Goal: Task Accomplishment & Management: Manage account settings

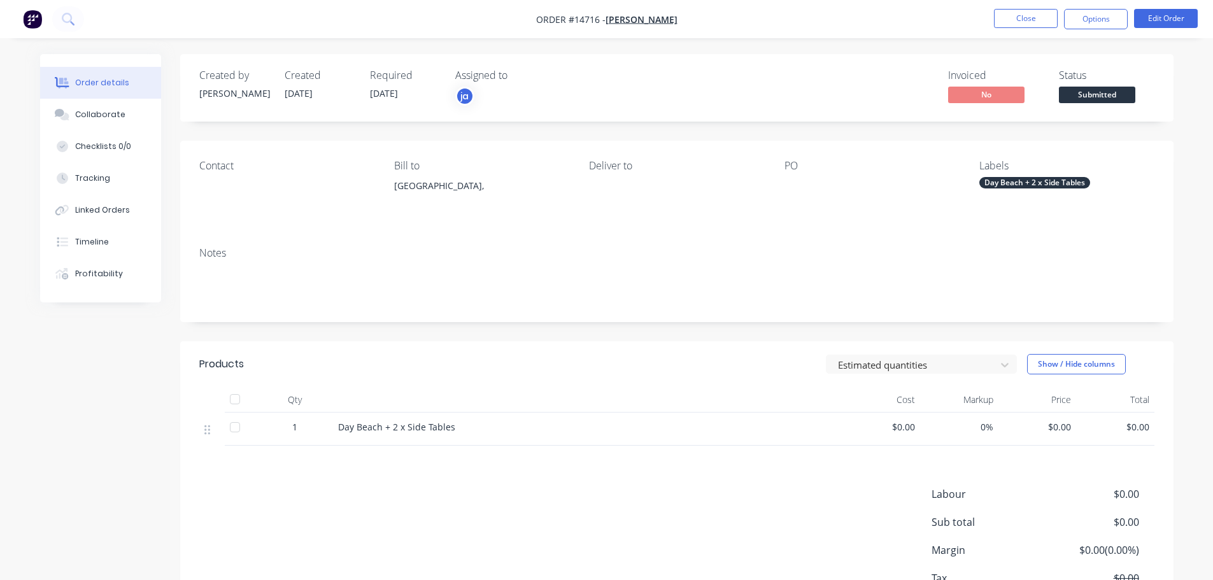
click at [1003, 20] on button "Close" at bounding box center [1026, 18] width 64 height 19
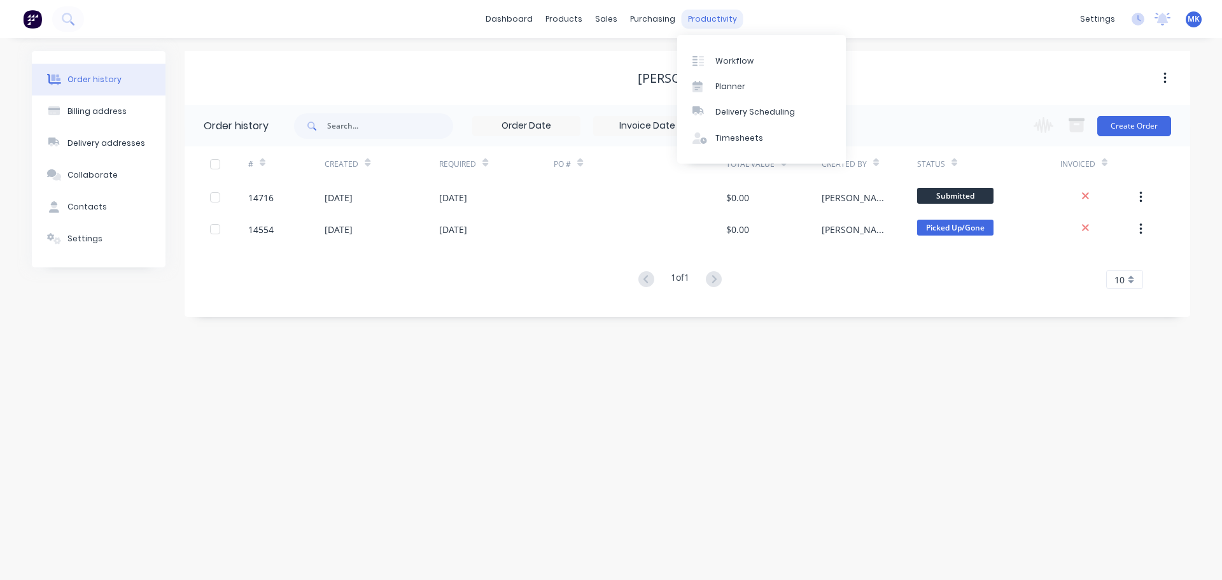
click at [730, 18] on div "productivity" at bounding box center [713, 19] width 62 height 19
click at [735, 62] on div "Workflow" at bounding box center [735, 60] width 38 height 11
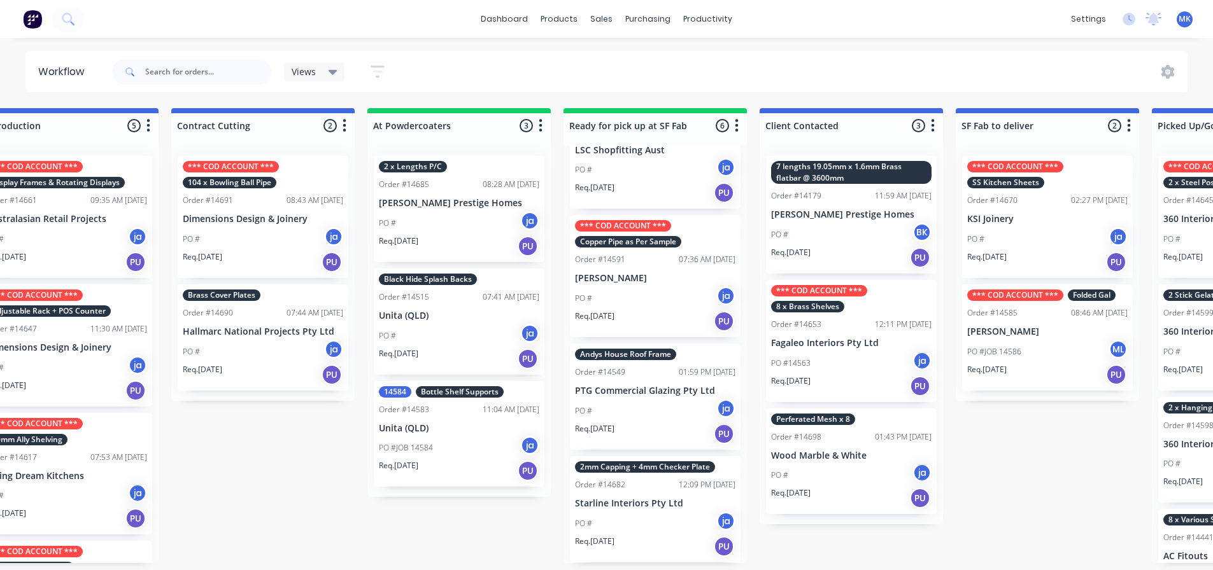
scroll to position [0, 456]
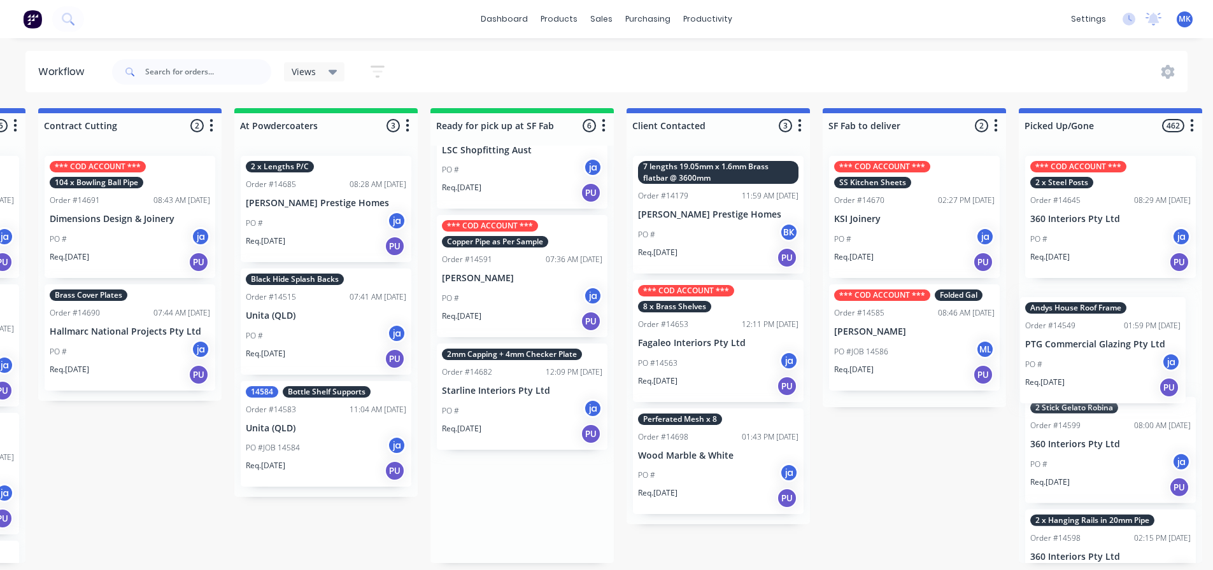
drag, startPoint x: 613, startPoint y: 439, endPoint x: 1079, endPoint y: 392, distance: 468.4
click at [1079, 392] on div "Submitted 24 Status colour #273444 hex #273444 Save Cancel Summaries Total orde…" at bounding box center [474, 335] width 2123 height 455
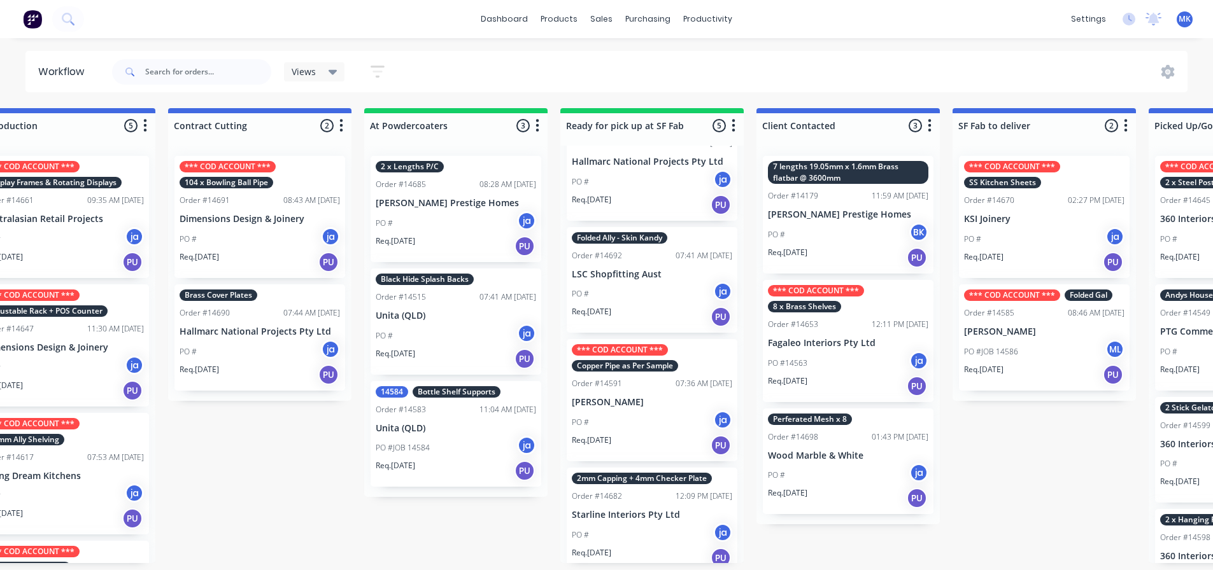
scroll to position [166, 0]
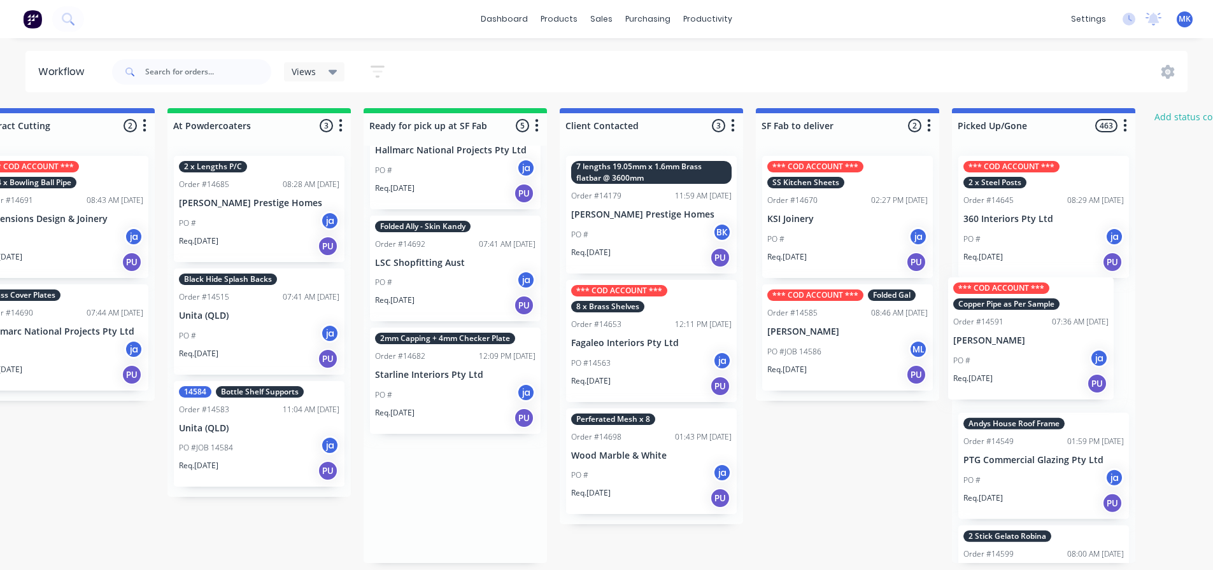
drag, startPoint x: 721, startPoint y: 400, endPoint x: 1033, endPoint y: 354, distance: 315.4
click at [1033, 354] on div "Submitted 24 Status colour #273444 hex #273444 Save Cancel Summaries Total orde…" at bounding box center [407, 335] width 2123 height 455
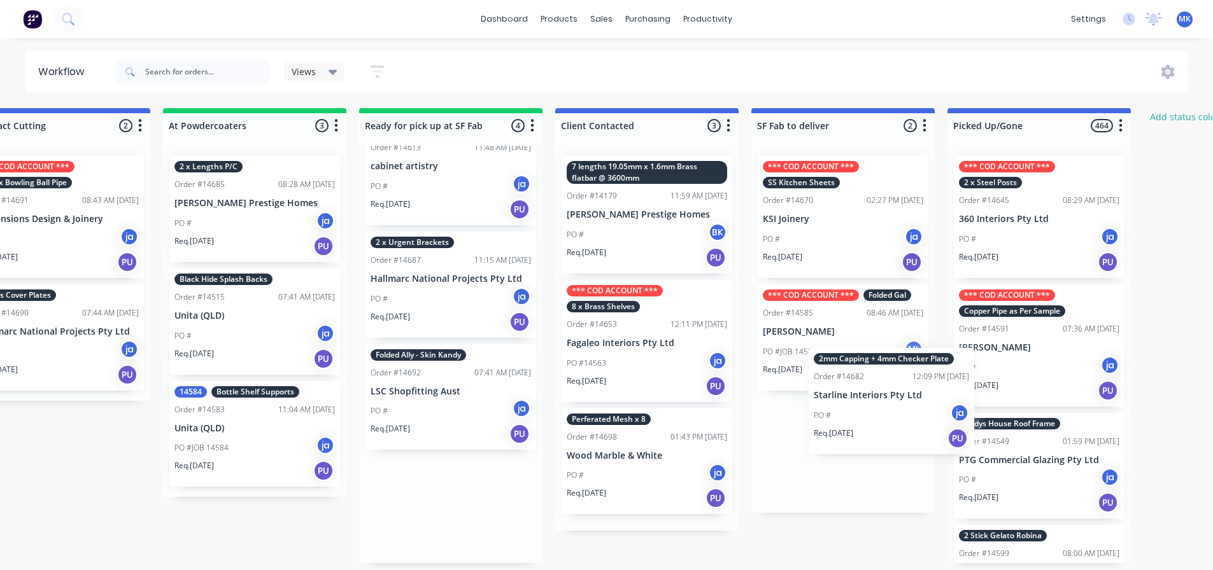
scroll to position [0, 0]
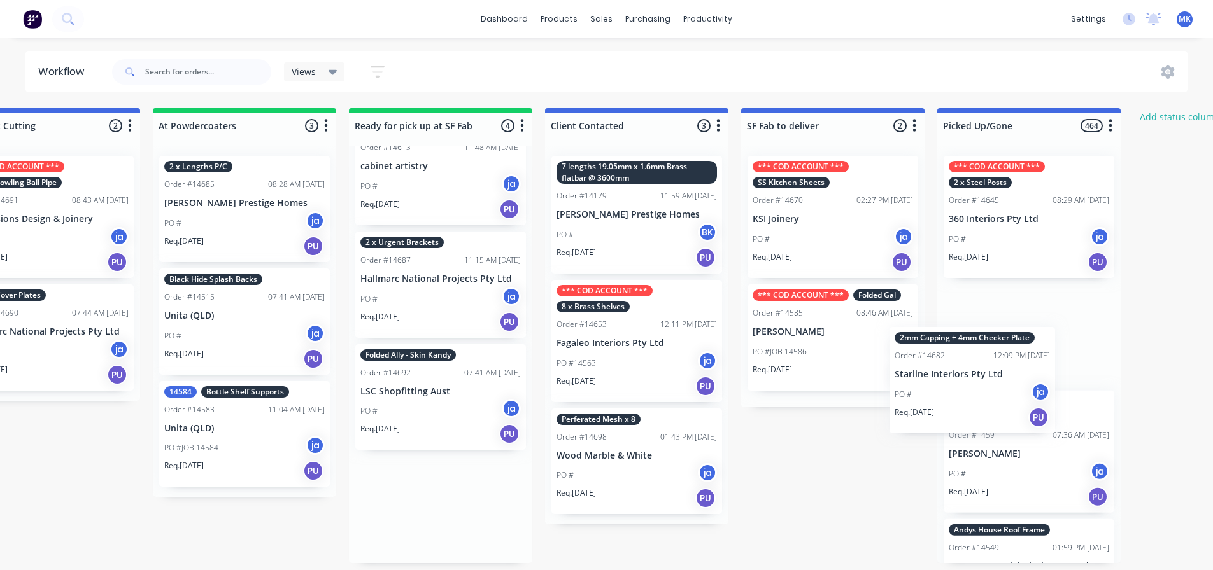
drag, startPoint x: 580, startPoint y: 472, endPoint x: 953, endPoint y: 381, distance: 383.4
click at [953, 381] on div "Submitted 24 Status colour #273444 hex #273444 Save Cancel Summaries Total orde…" at bounding box center [392, 335] width 2123 height 455
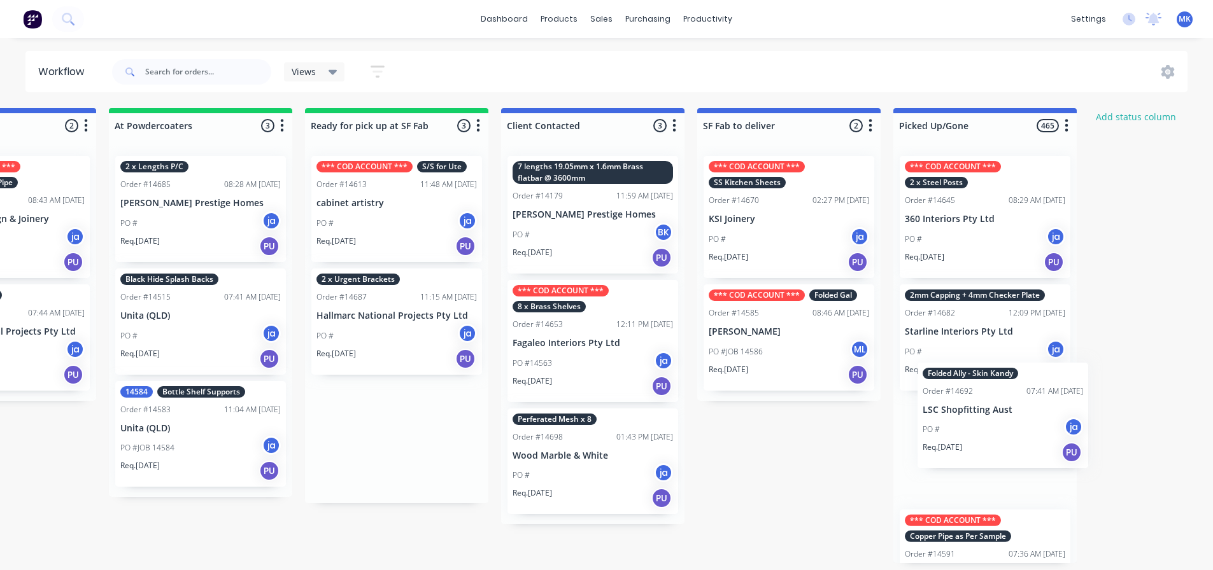
drag, startPoint x: 437, startPoint y: 425, endPoint x: 1009, endPoint y: 409, distance: 572.0
click at [1009, 409] on div "Submitted 24 Status colour #273444 hex #273444 Save Cancel Summaries Total orde…" at bounding box center [349, 335] width 2123 height 455
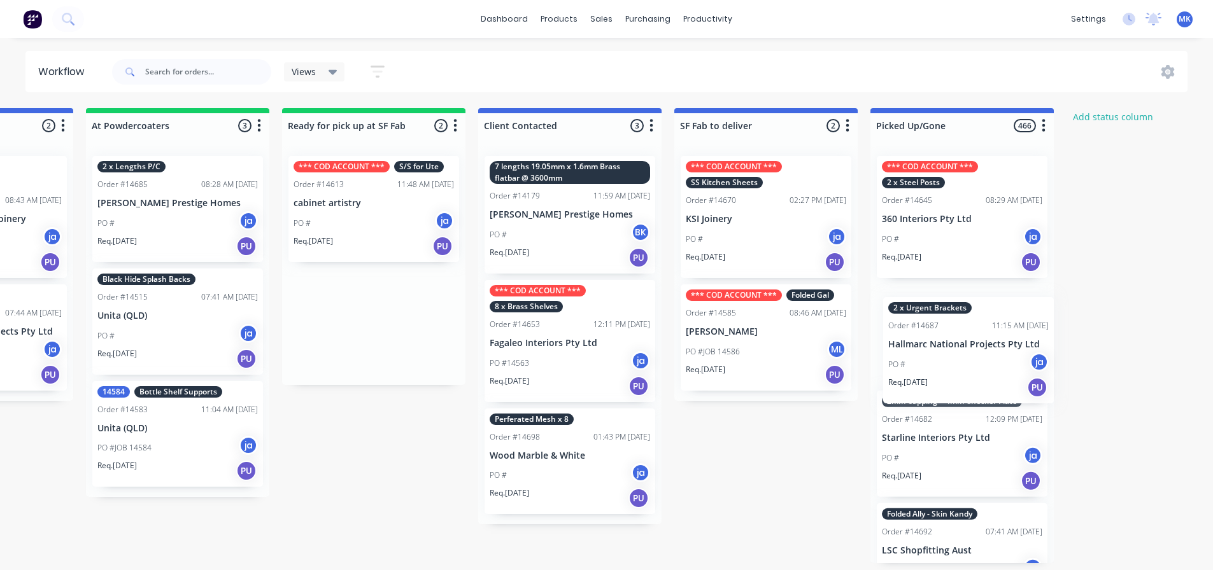
drag, startPoint x: 396, startPoint y: 355, endPoint x: 984, endPoint y: 388, distance: 589.2
click at [984, 388] on div "Submitted 24 Status colour #273444 hex #273444 Save Cancel Summaries Total orde…" at bounding box center [326, 335] width 2123 height 455
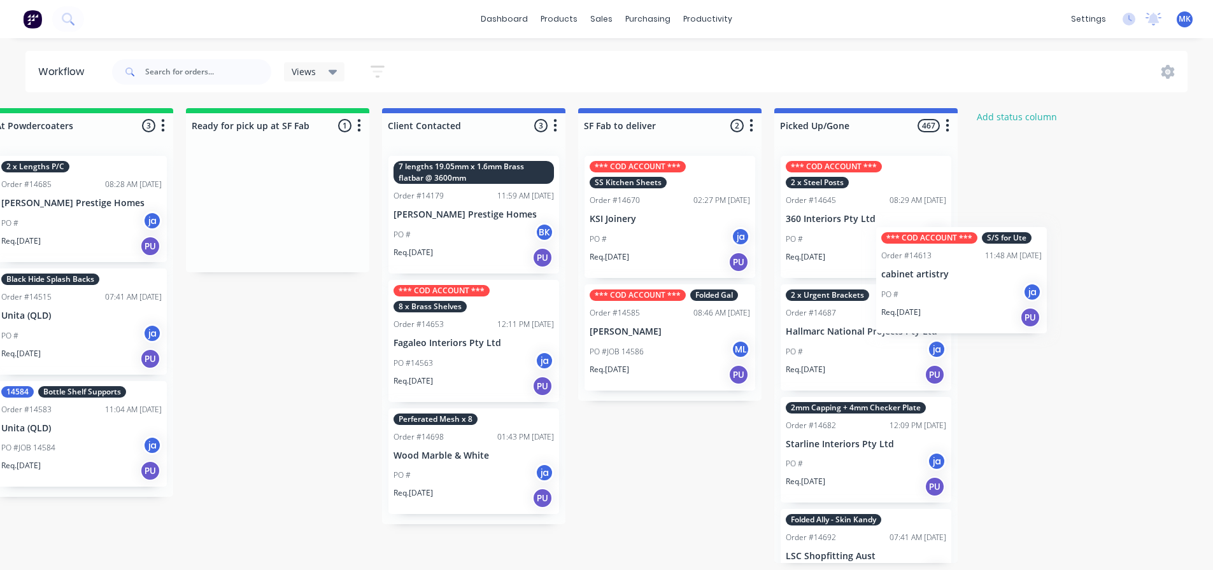
scroll to position [3, 824]
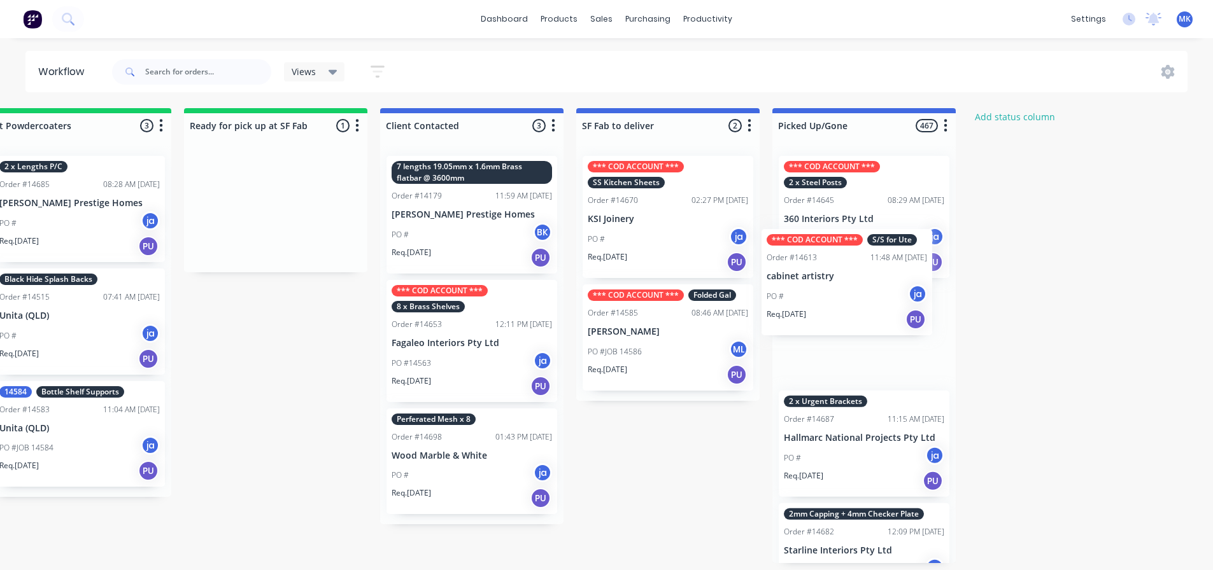
drag, startPoint x: 462, startPoint y: 269, endPoint x: 867, endPoint y: 304, distance: 406.5
click at [867, 304] on div "Submitted 24 Status colour #273444 hex #273444 Save Cancel Summaries Total orde…" at bounding box center [228, 335] width 2123 height 455
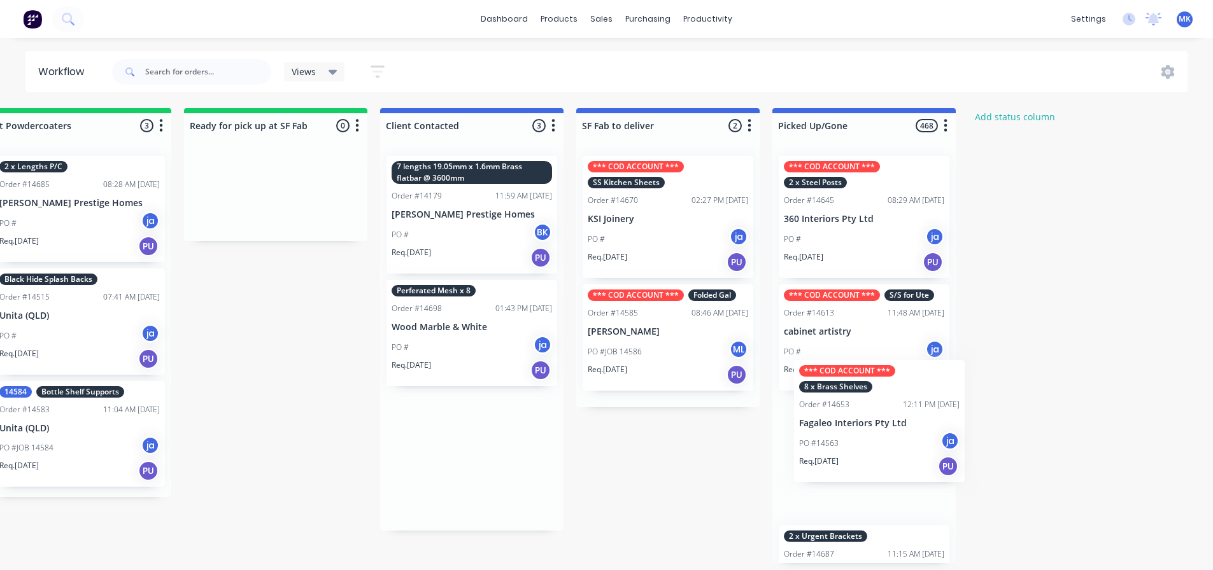
drag, startPoint x: 466, startPoint y: 326, endPoint x: 880, endPoint y: 412, distance: 422.7
click at [880, 412] on div "Submitted 24 Status colour #273444 hex #273444 Save Cancel Summaries Total orde…" at bounding box center [228, 335] width 2123 height 455
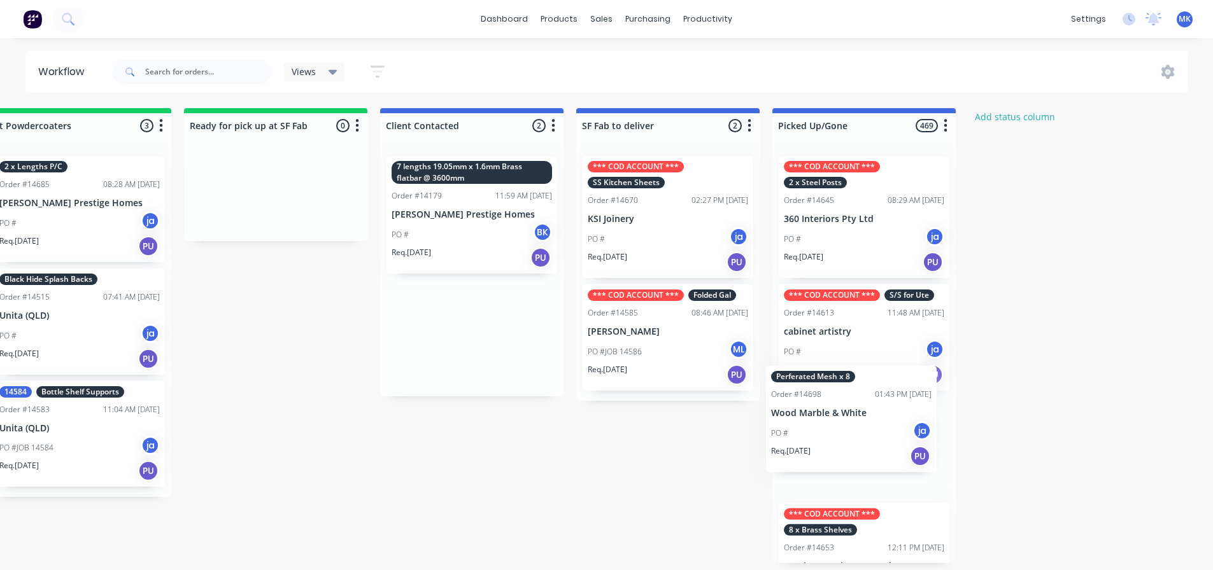
drag, startPoint x: 478, startPoint y: 364, endPoint x: 863, endPoint y: 455, distance: 395.8
click at [863, 455] on div "Submitted 24 Status colour #273444 hex #273444 Save Cancel Summaries Total orde…" at bounding box center [228, 335] width 2123 height 455
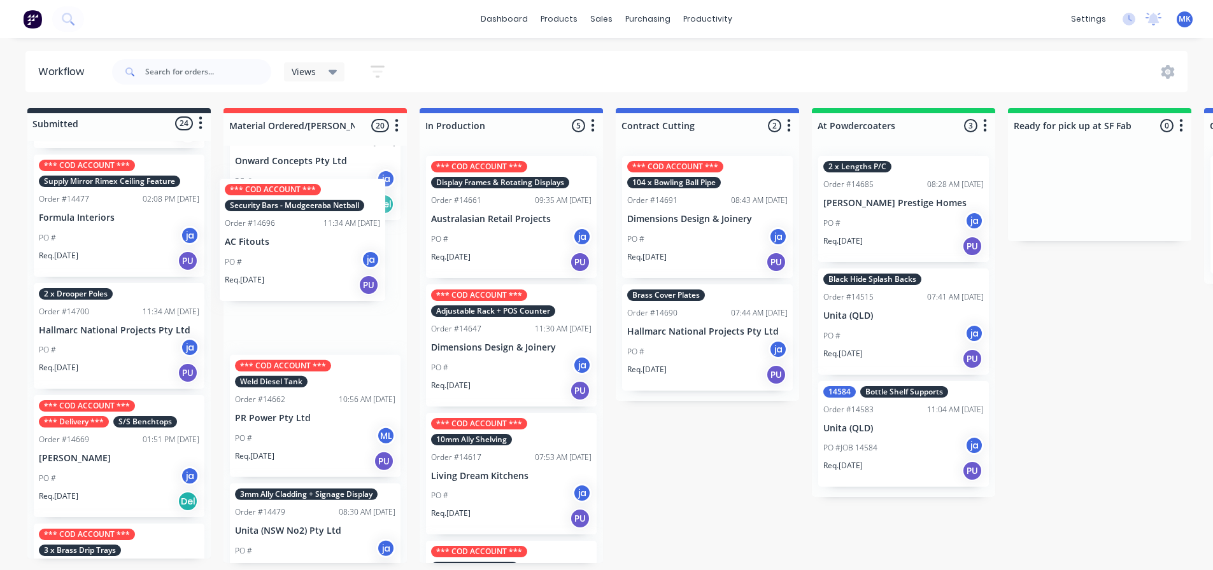
scroll to position [1961, 0]
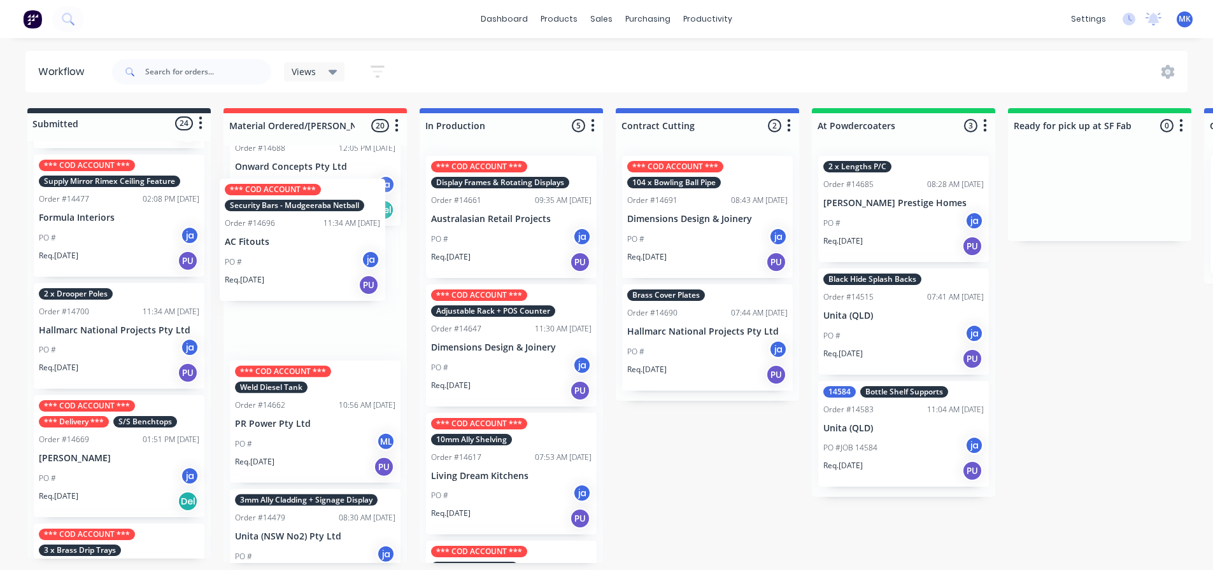
drag, startPoint x: 62, startPoint y: 234, endPoint x: 262, endPoint y: 262, distance: 201.3
click at [262, 262] on div "Submitted 24 Status colour #273444 hex #273444 Save Cancel Summaries Total orde…" at bounding box center [1051, 335] width 2123 height 455
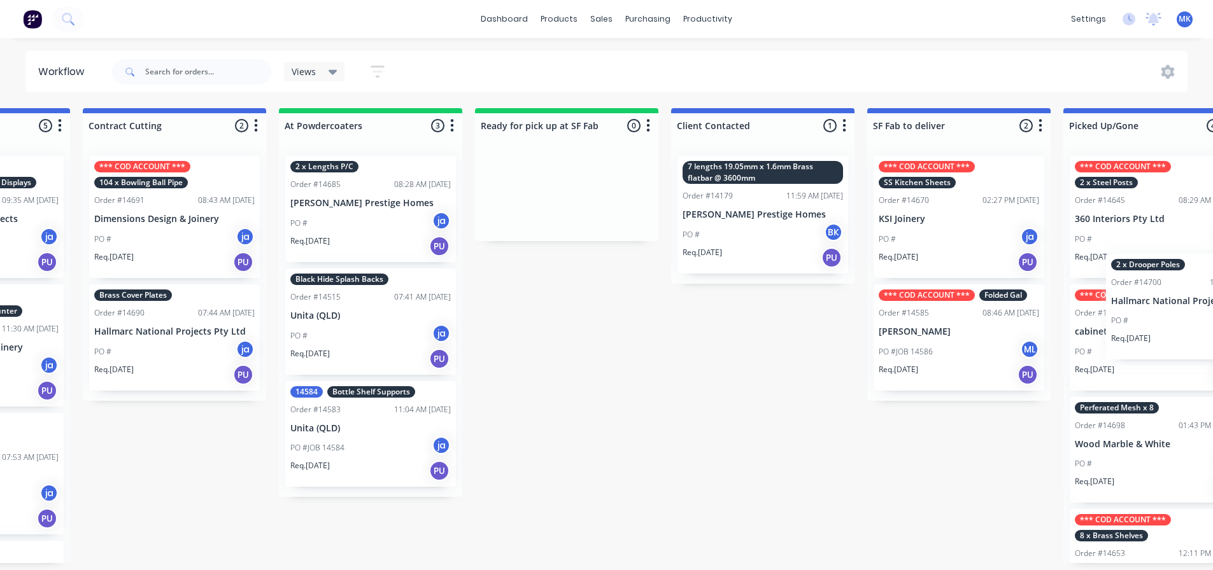
scroll to position [0, 658]
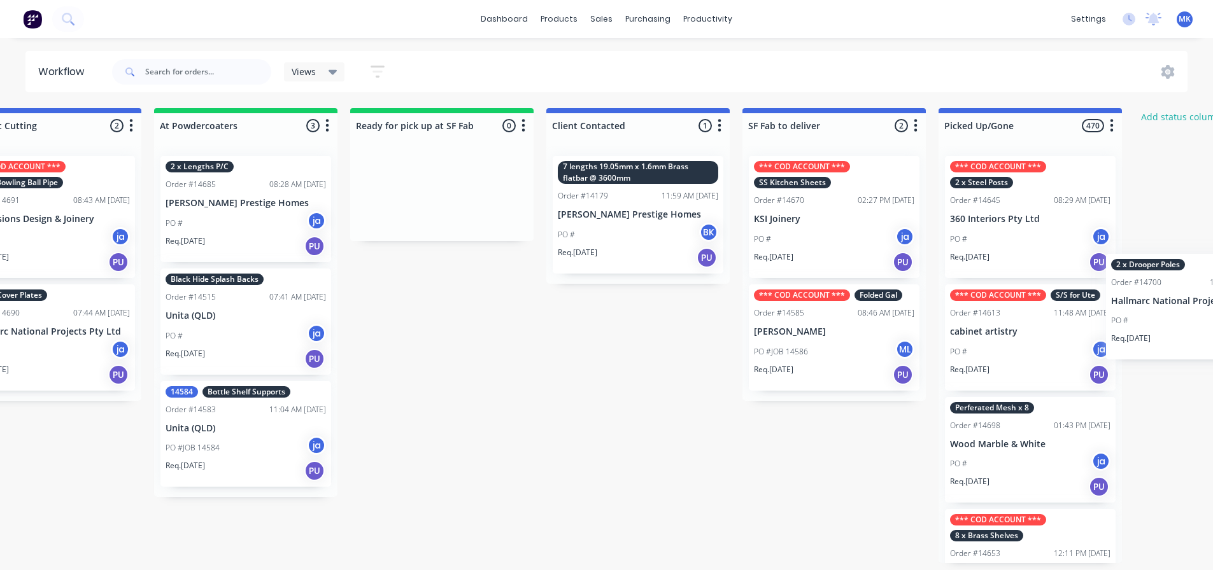
drag, startPoint x: 105, startPoint y: 279, endPoint x: 1165, endPoint y: 309, distance: 1060.6
click at [1178, 313] on div "Submitted 23 Status colour #273444 hex #273444 Save Cancel Summaries Total orde…" at bounding box center [394, 335] width 2123 height 455
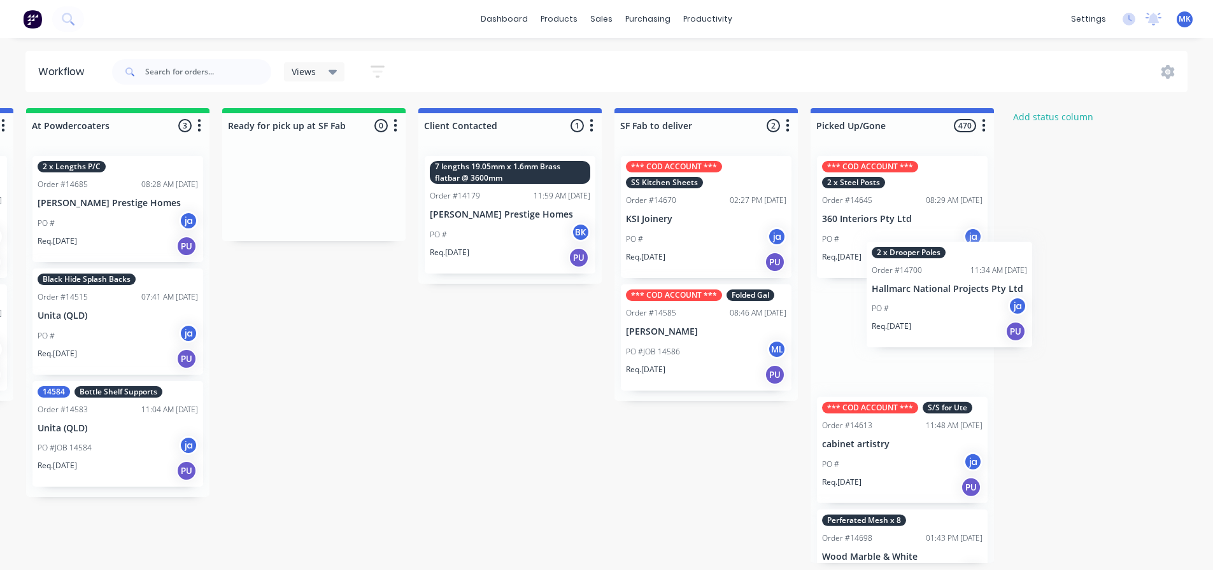
scroll to position [0, 790]
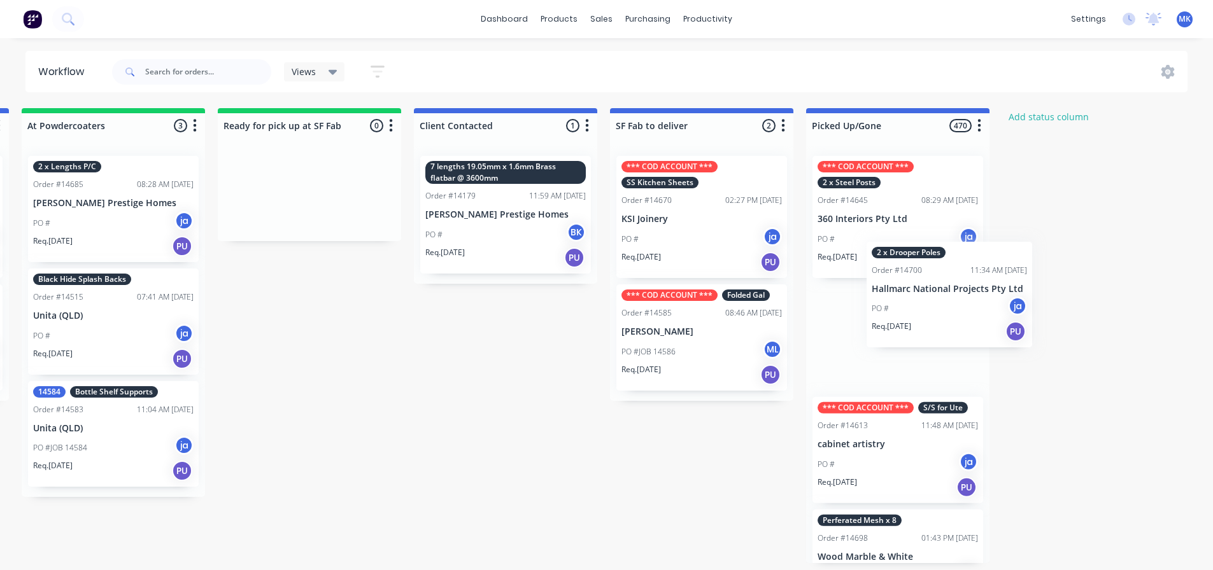
drag, startPoint x: 120, startPoint y: 290, endPoint x: 963, endPoint y: 315, distance: 844.0
click at [963, 315] on div "Submitted 23 Status colour #273444 hex #273444 Save Cancel Summaries Total orde…" at bounding box center [261, 335] width 2123 height 455
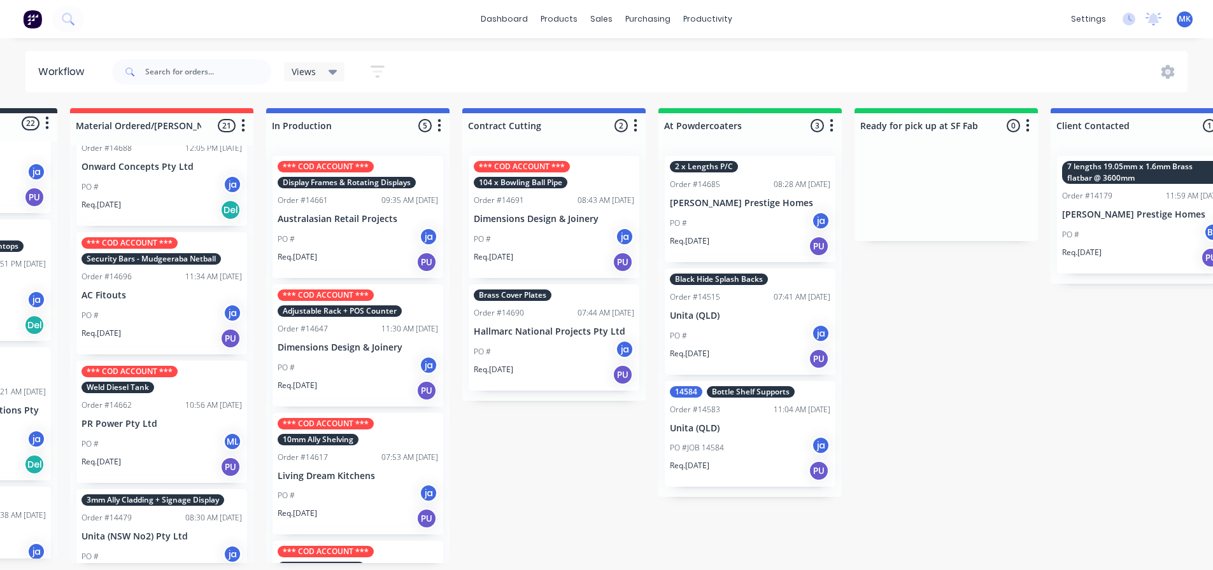
scroll to position [0, 0]
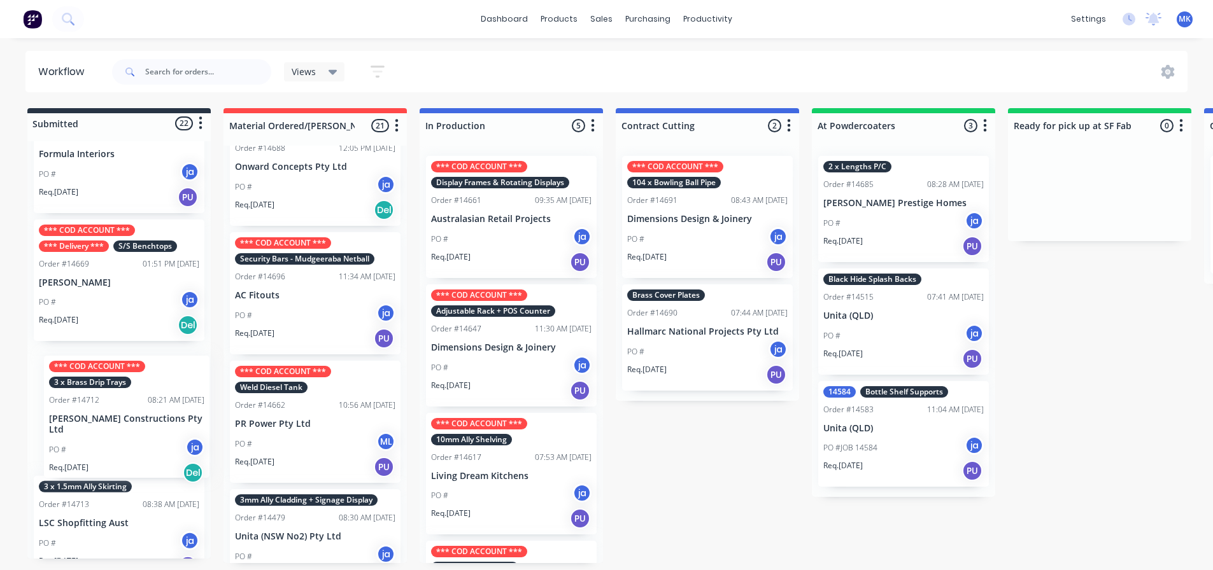
drag, startPoint x: 83, startPoint y: 414, endPoint x: 99, endPoint y: 427, distance: 20.3
click at [99, 427] on div "*** COD ACCOUNT *** 1mm Brass Skirting Order #14593 08:40 AM [DATE] AC Fitouts …" at bounding box center [118, 350] width 183 height 418
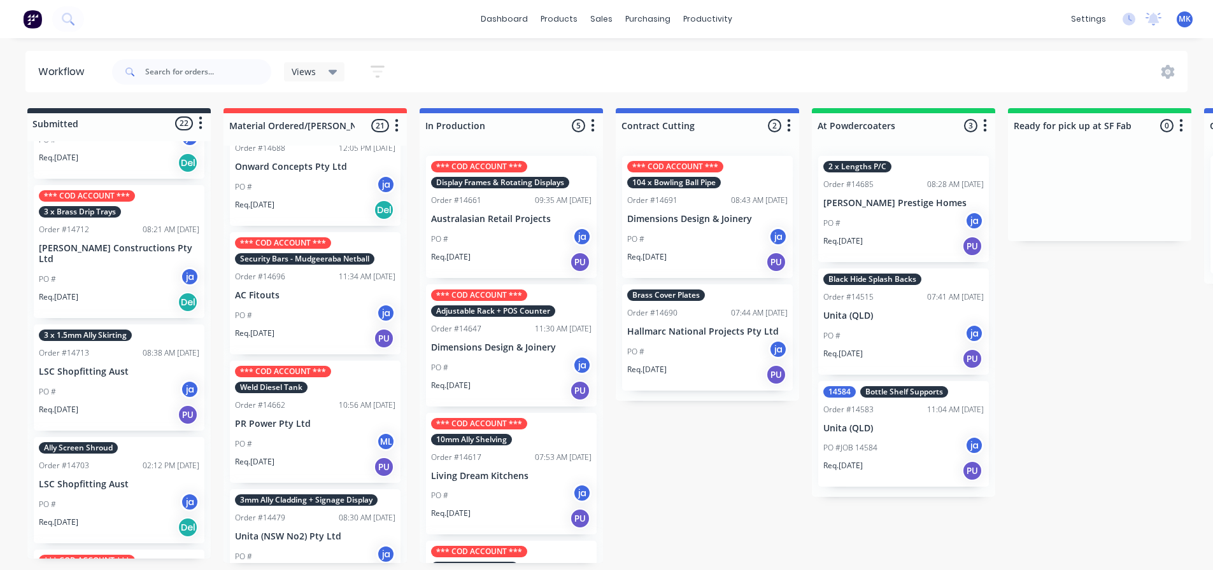
scroll to position [380, 0]
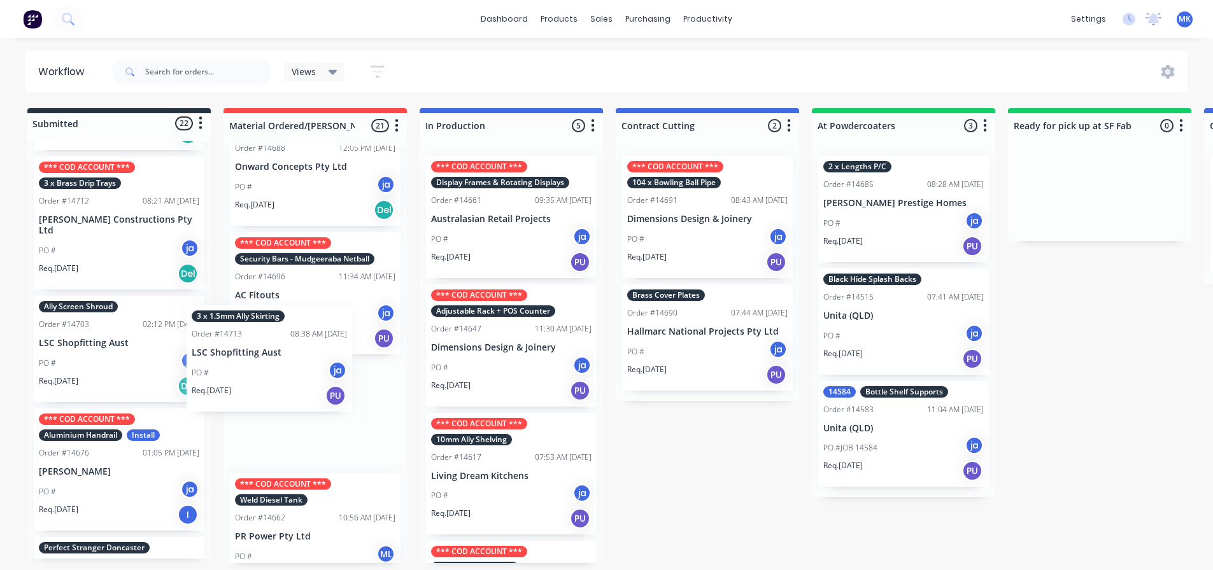
drag, startPoint x: 117, startPoint y: 339, endPoint x: 303, endPoint y: 351, distance: 186.3
click at [303, 351] on div "Submitted 22 Status colour #273444 hex #273444 Save Cancel Summaries Total orde…" at bounding box center [1051, 335] width 2123 height 455
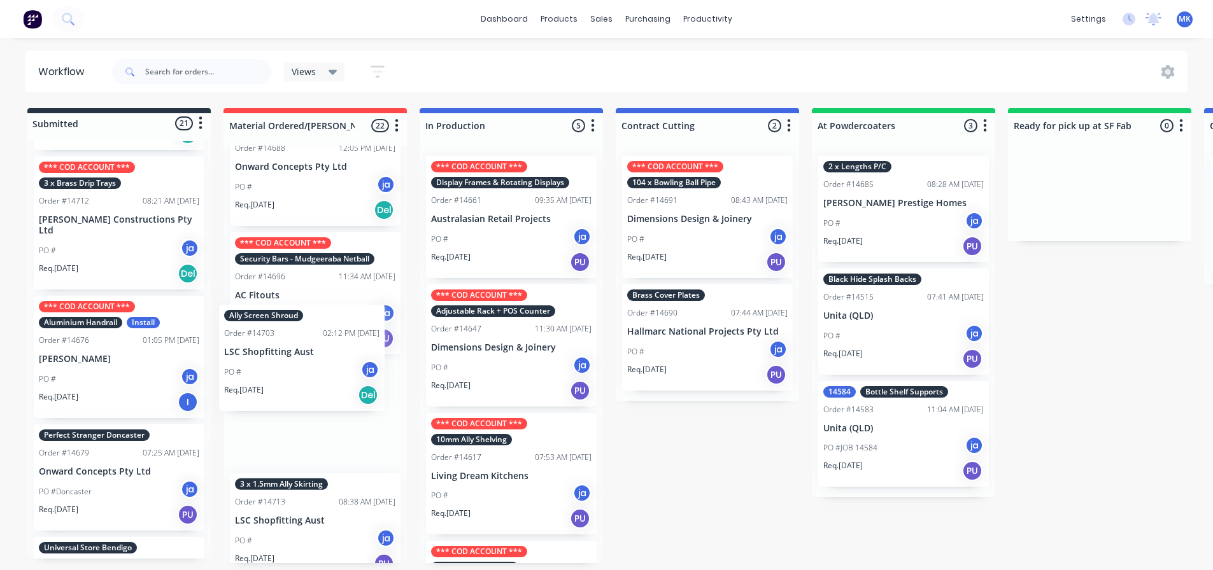
drag, startPoint x: 95, startPoint y: 359, endPoint x: 283, endPoint y: 380, distance: 189.6
click at [283, 380] on div "Submitted 21 Status colour #273444 hex #273444 Save Cancel Summaries Total orde…" at bounding box center [1051, 335] width 2123 height 455
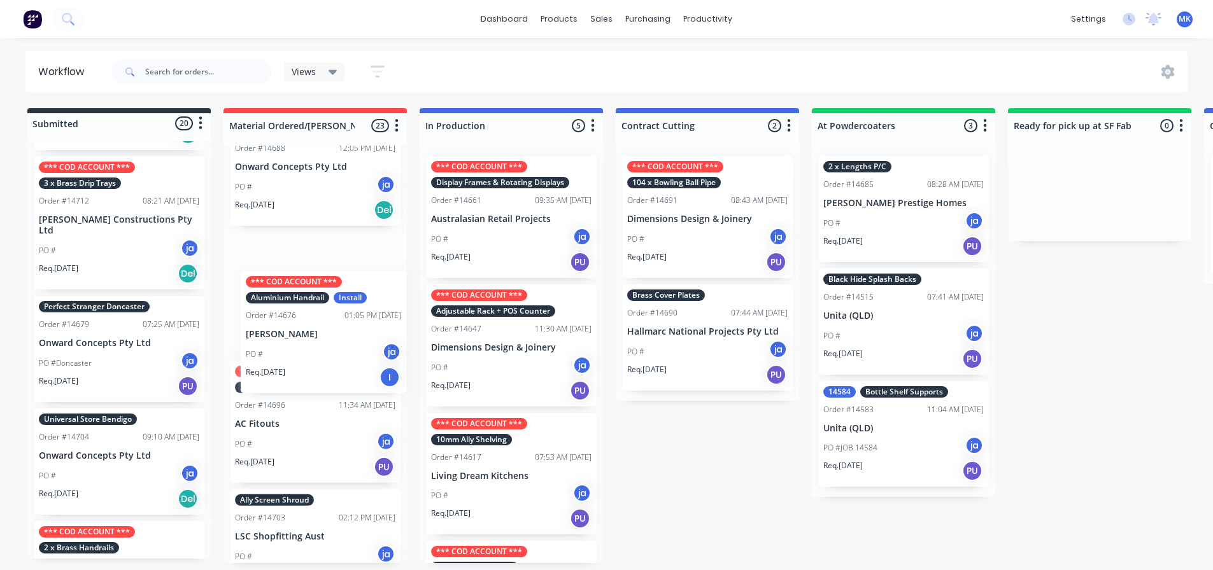
drag, startPoint x: 102, startPoint y: 380, endPoint x: 318, endPoint y: 366, distance: 216.3
click at [318, 366] on div "Submitted 20 Status colour #273444 hex #273444 Save Cancel Summaries Total orde…" at bounding box center [1051, 335] width 2123 height 455
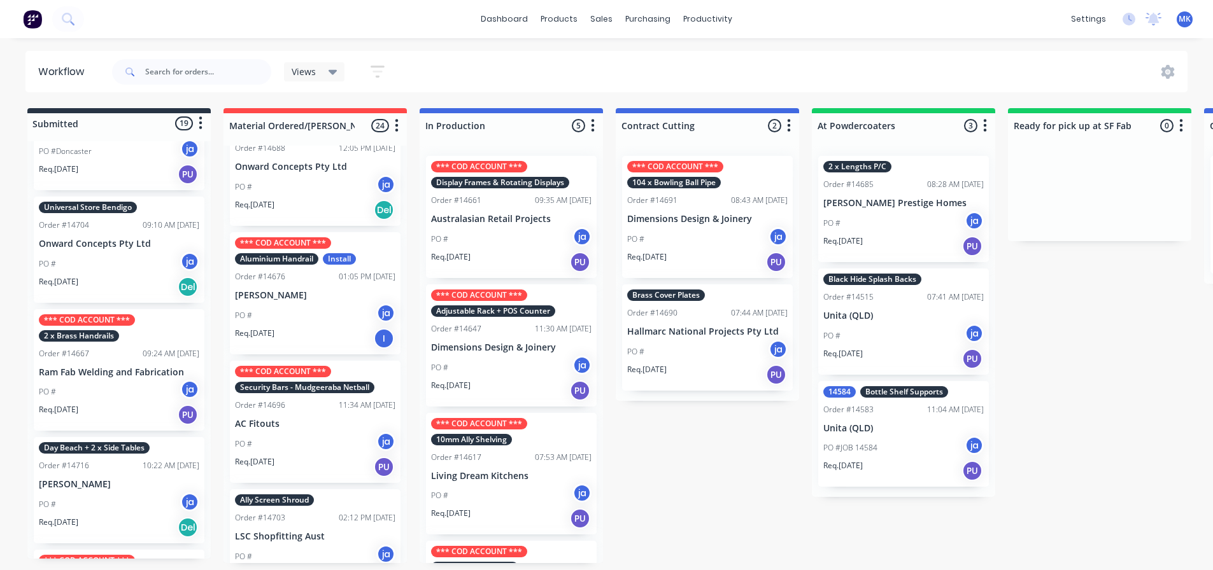
scroll to position [635, 0]
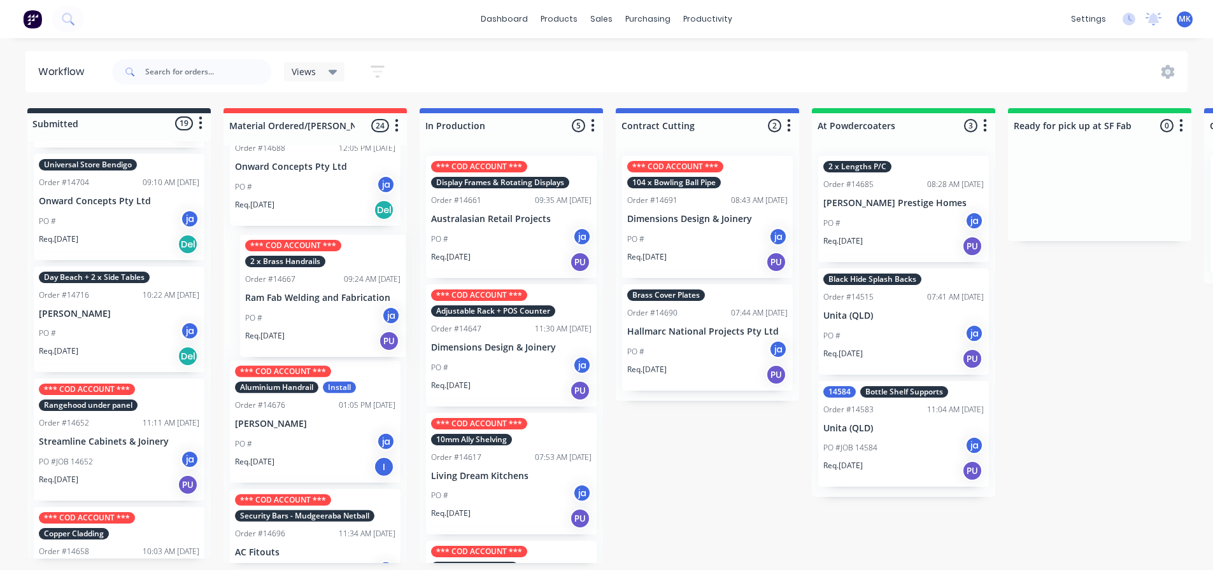
drag, startPoint x: 78, startPoint y: 347, endPoint x: 287, endPoint y: 326, distance: 210.5
click at [287, 326] on div "Submitted 19 Status colour #273444 hex #273444 Save Cancel Summaries Total orde…" at bounding box center [1051, 335] width 2123 height 455
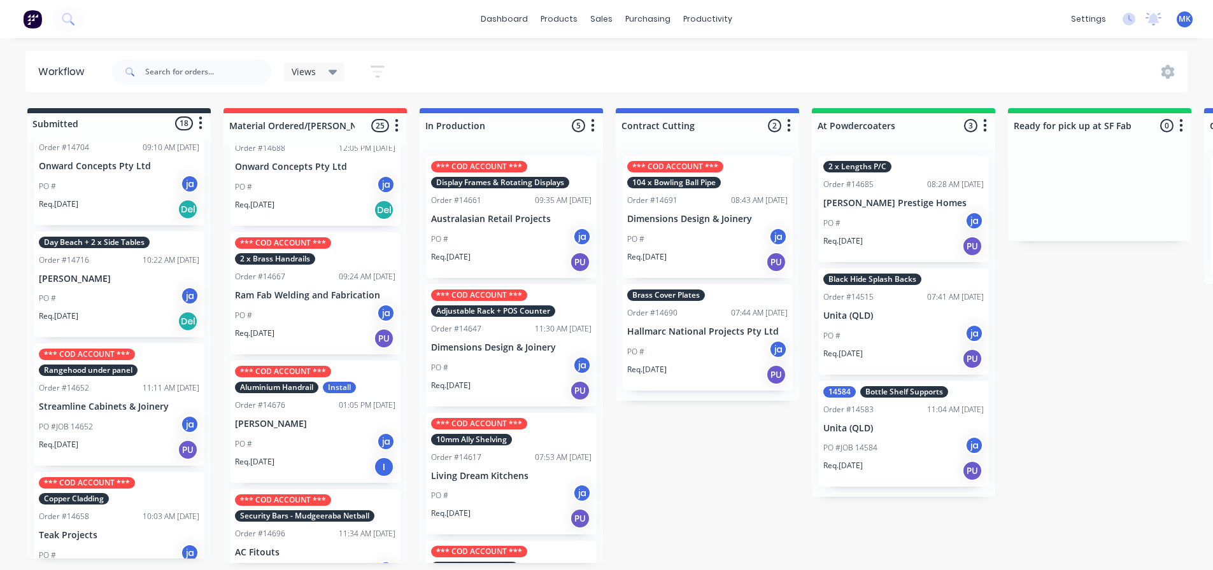
scroll to position [698, 0]
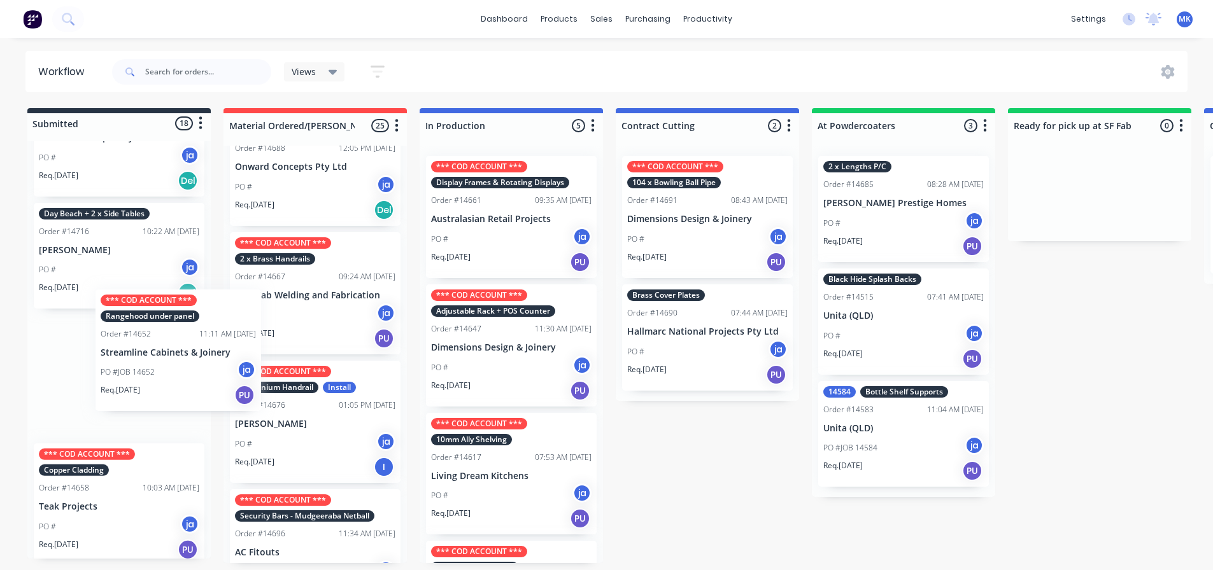
drag, startPoint x: 106, startPoint y: 368, endPoint x: 172, endPoint y: 353, distance: 67.8
click at [172, 353] on div "*** COD ACCOUNT *** 1mm Brass Skirting Order #14593 08:40 AM [DATE] AC Fitouts …" at bounding box center [118, 350] width 183 height 418
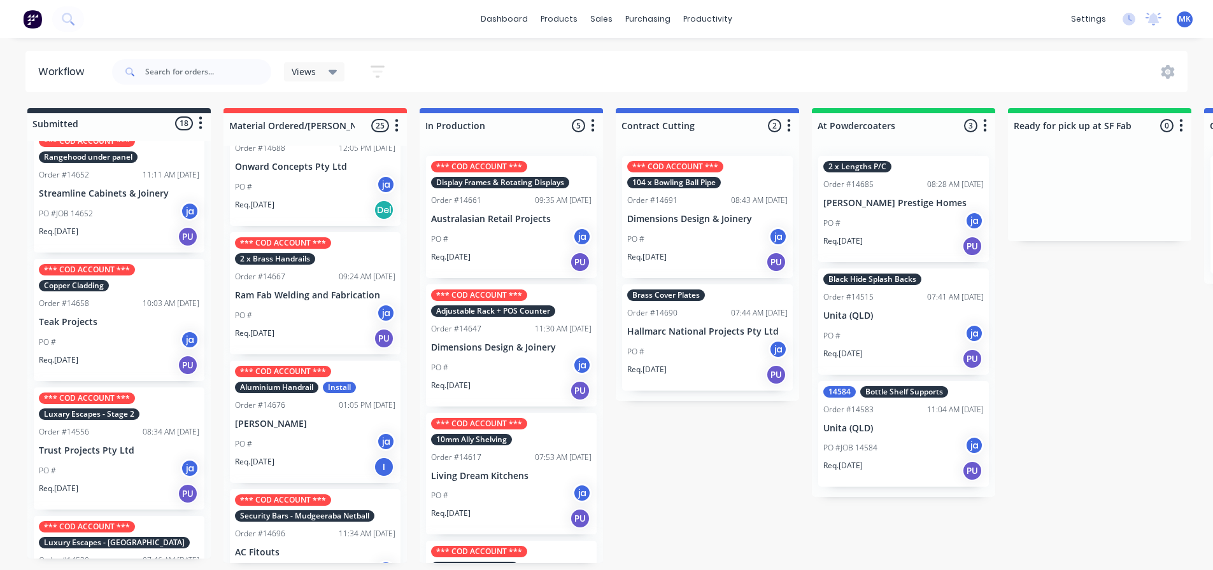
scroll to position [889, 0]
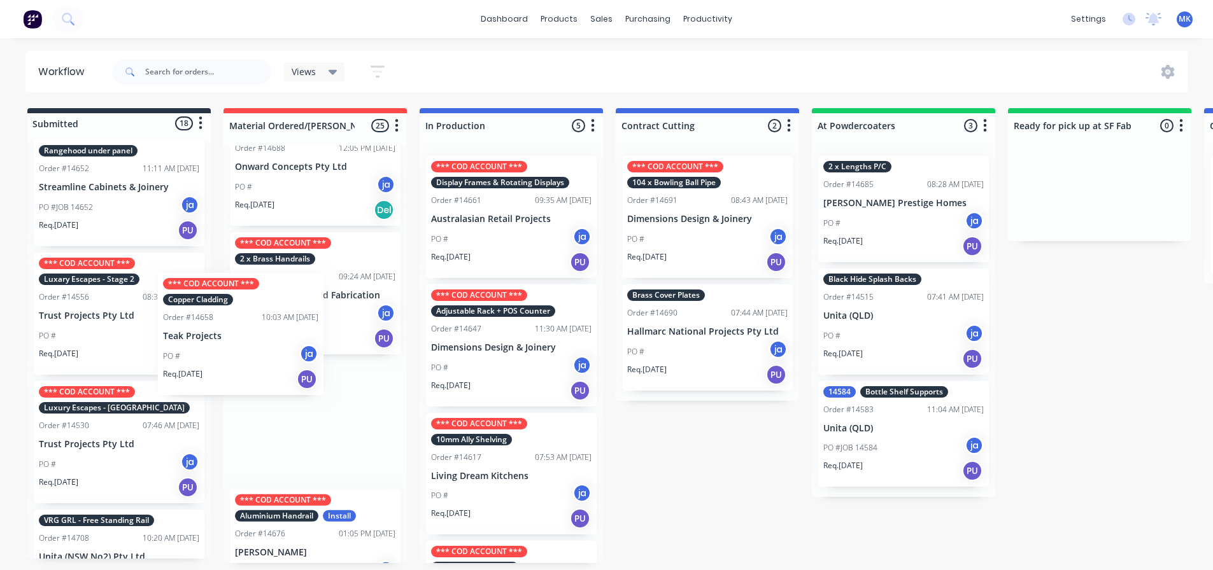
drag, startPoint x: 180, startPoint y: 357, endPoint x: 262, endPoint y: 361, distance: 81.6
click at [262, 361] on div "Submitted 18 Status colour #273444 hex #273444 Save Cancel Summaries Total orde…" at bounding box center [1051, 335] width 2123 height 455
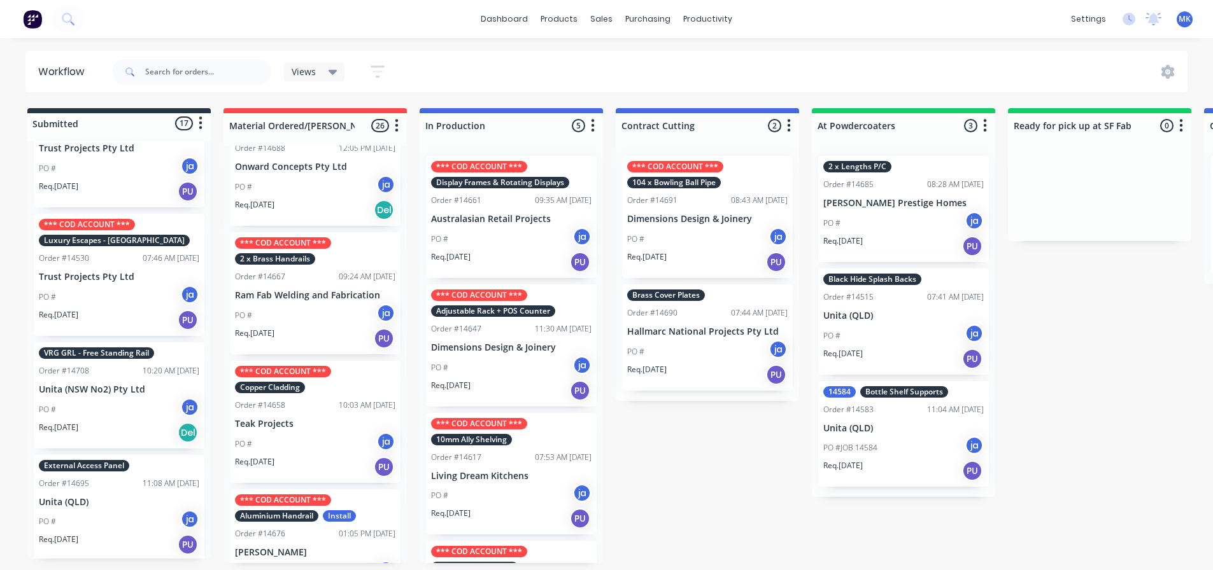
scroll to position [1080, 0]
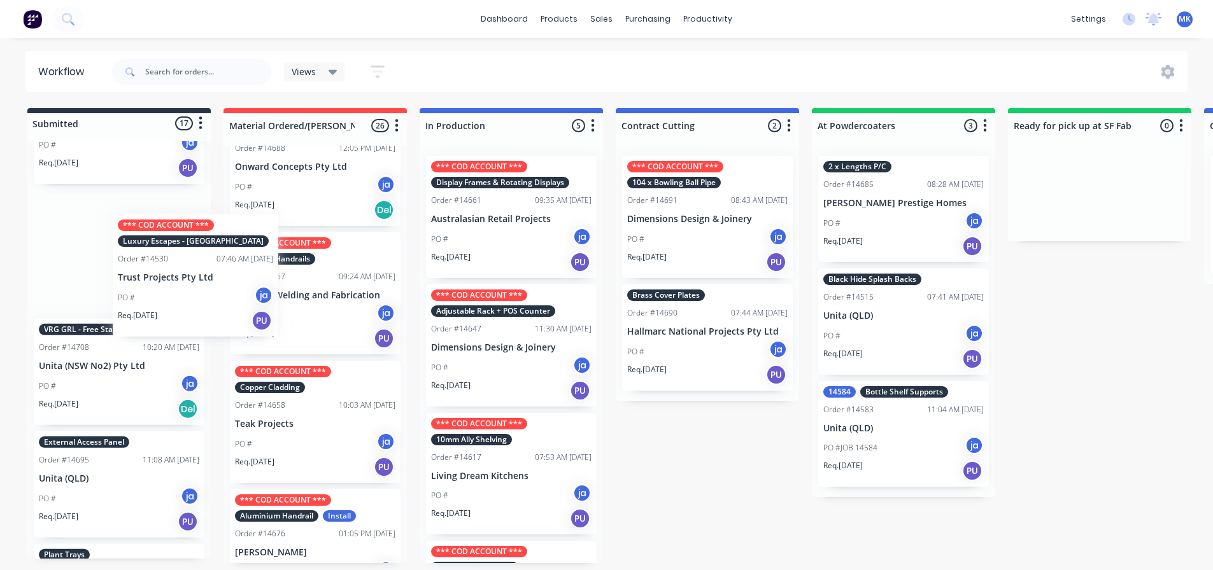
drag, startPoint x: 187, startPoint y: 304, endPoint x: 244, endPoint y: 322, distance: 59.8
click at [244, 322] on div "Submitted 17 Status colour #273444 hex #273444 Save Cancel Summaries Total orde…" at bounding box center [1051, 335] width 2123 height 455
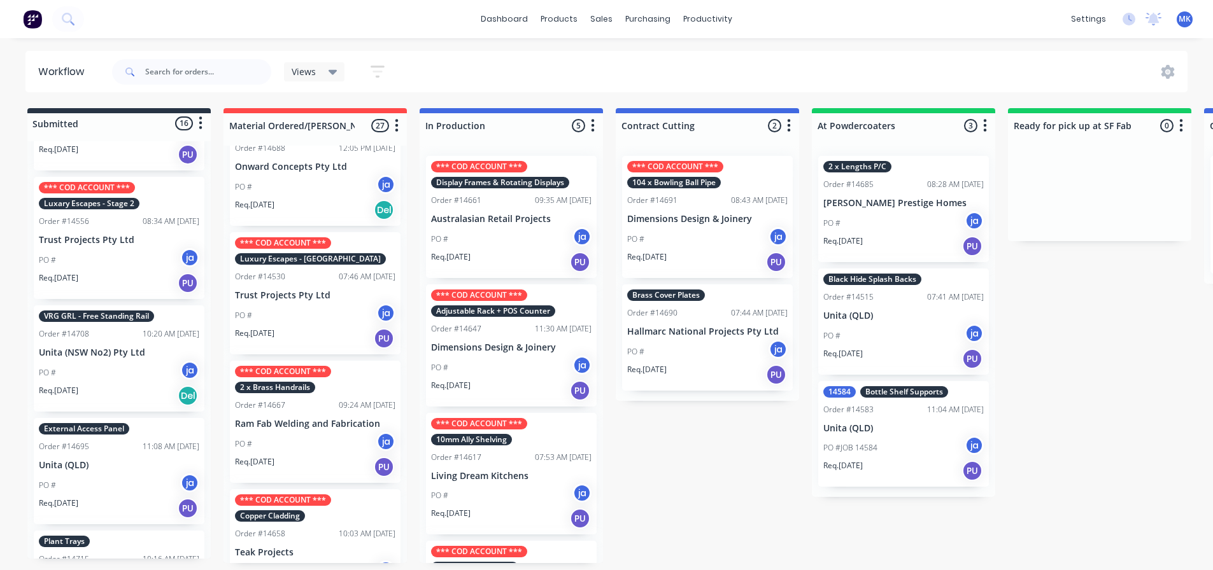
scroll to position [953, 0]
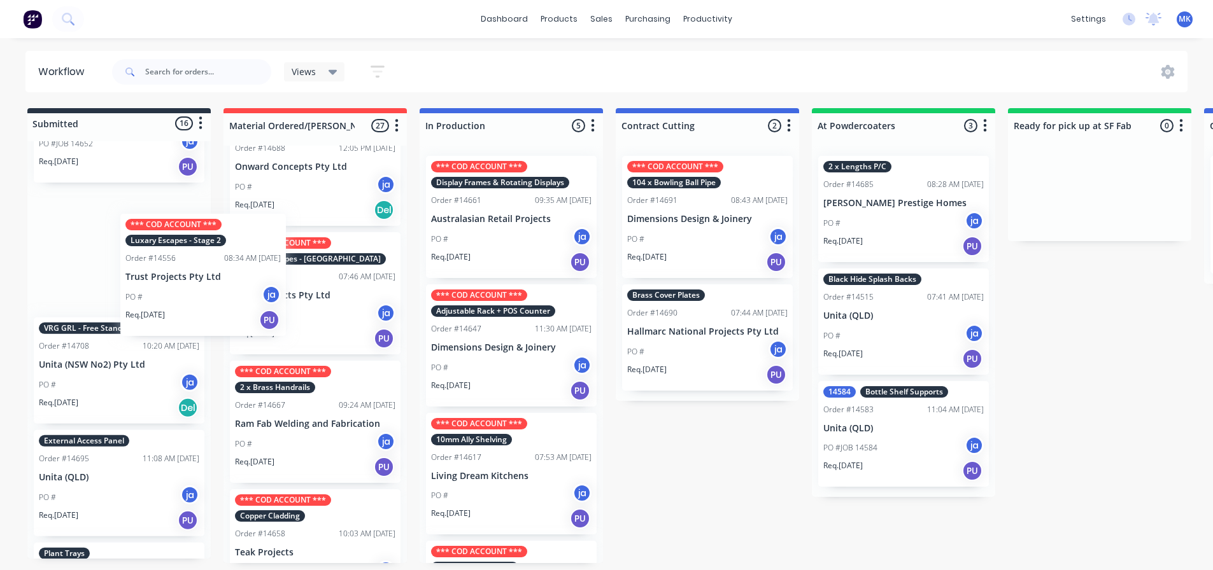
drag, startPoint x: 201, startPoint y: 306, endPoint x: 254, endPoint y: 323, distance: 56.4
click at [254, 323] on div "Submitted 16 Status colour #273444 hex #273444 Save Cancel Summaries Total orde…" at bounding box center [1051, 335] width 2123 height 455
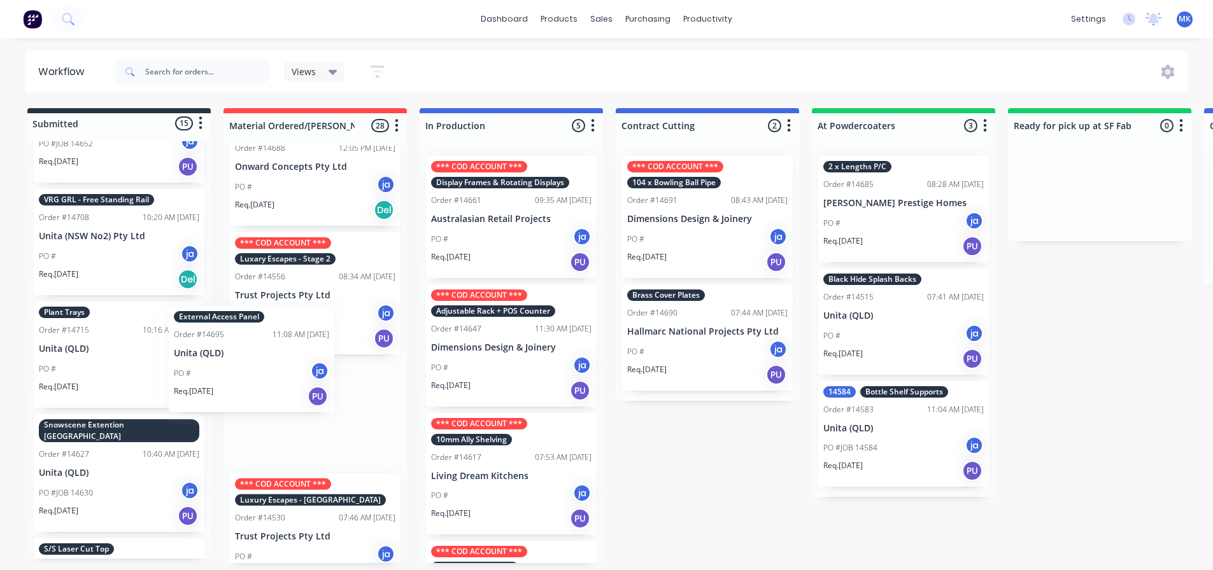
drag, startPoint x: 101, startPoint y: 367, endPoint x: 240, endPoint y: 382, distance: 139.6
click at [240, 382] on div "Submitted 15 Status colour #273444 hex #273444 Save Cancel Summaries Total orde…" at bounding box center [1051, 335] width 2123 height 455
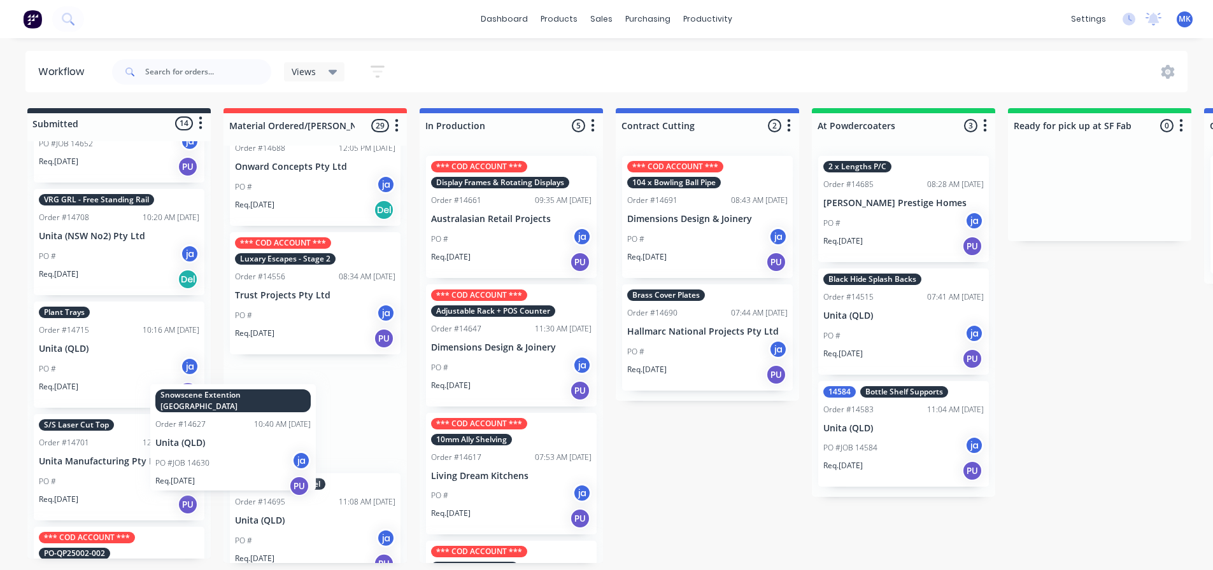
scroll to position [3, 0]
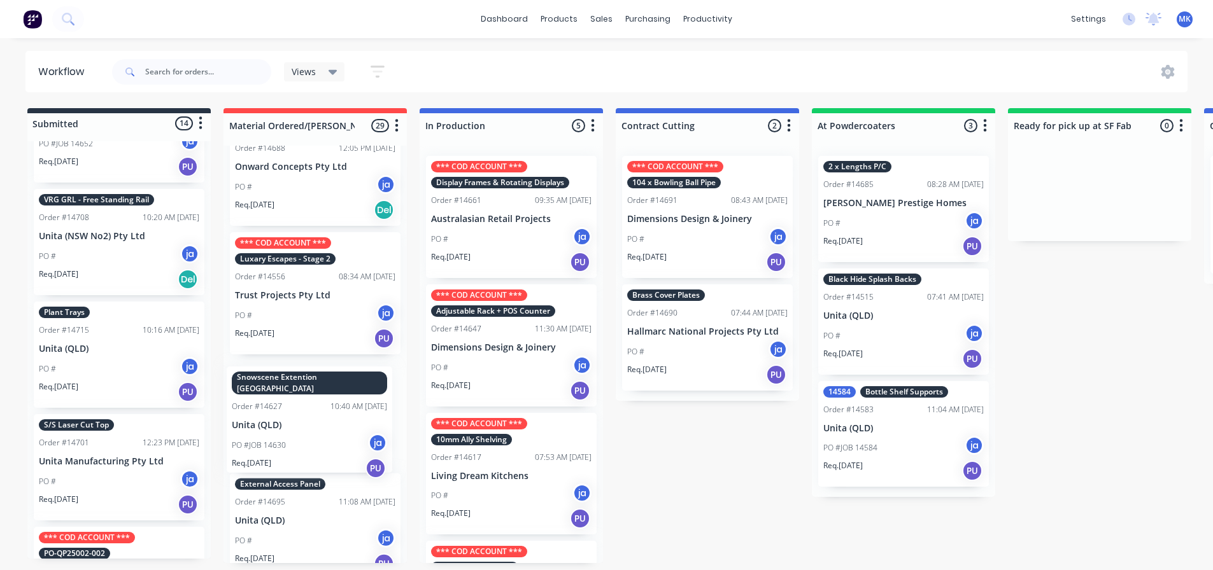
drag, startPoint x: 85, startPoint y: 441, endPoint x: 283, endPoint y: 403, distance: 201.5
click at [283, 403] on div "Submitted 14 Status colour #273444 hex #273444 Save Cancel Summaries Total orde…" at bounding box center [1051, 335] width 2123 height 455
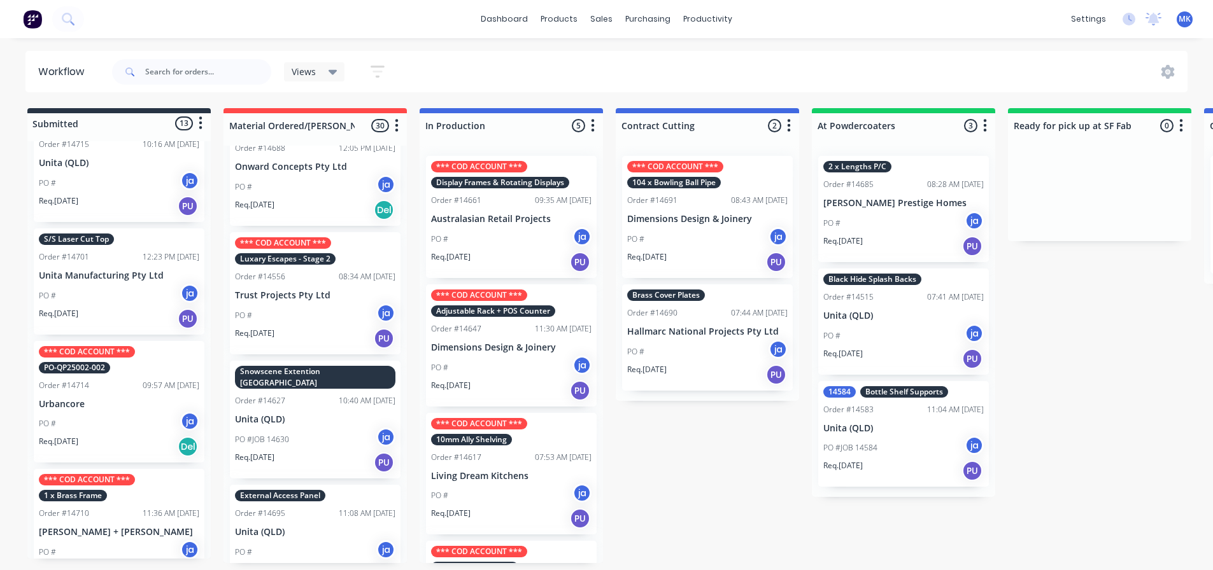
scroll to position [1161, 0]
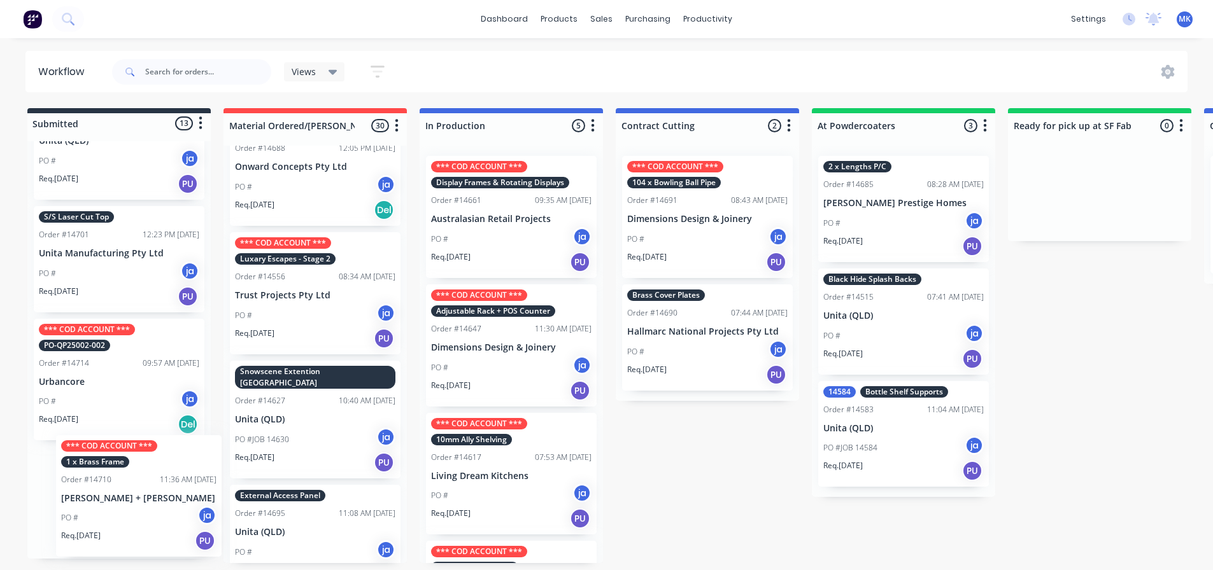
drag, startPoint x: 101, startPoint y: 497, endPoint x: 127, endPoint y: 498, distance: 25.5
click at [127, 498] on div "*** COD ACCOUNT *** 1mm Brass Skirting Order #14593 08:40 AM [DATE] AC Fitouts …" at bounding box center [118, 350] width 183 height 418
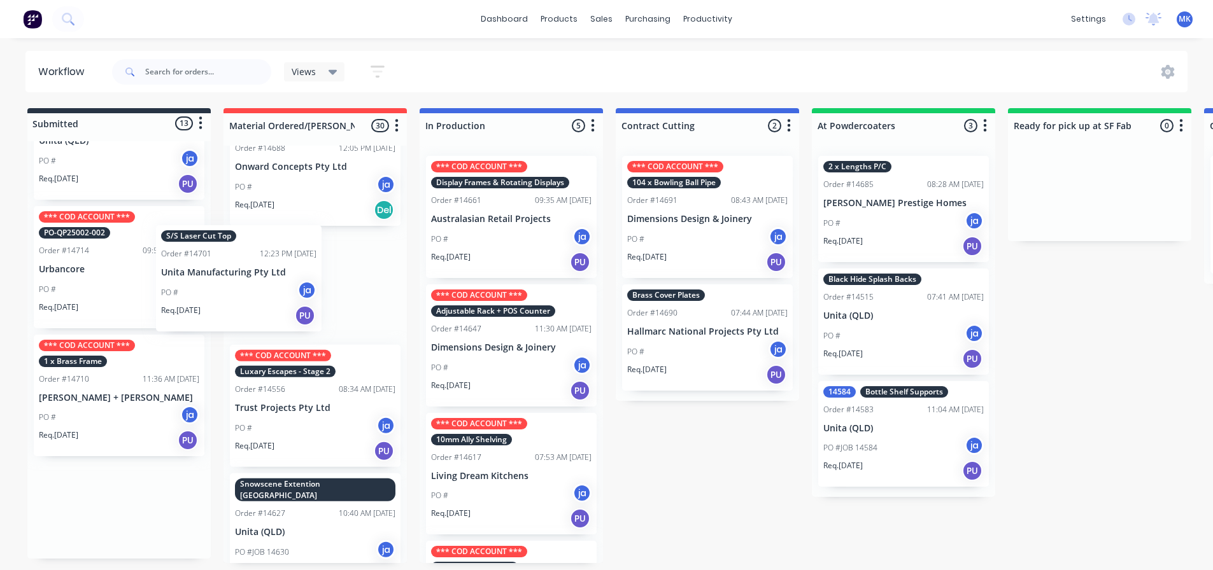
drag, startPoint x: 221, startPoint y: 303, endPoint x: 280, endPoint y: 311, distance: 59.8
click at [280, 311] on div "Submitted 13 Status colour #273444 hex #273444 Save Cancel Summaries Total orde…" at bounding box center [1051, 335] width 2123 height 455
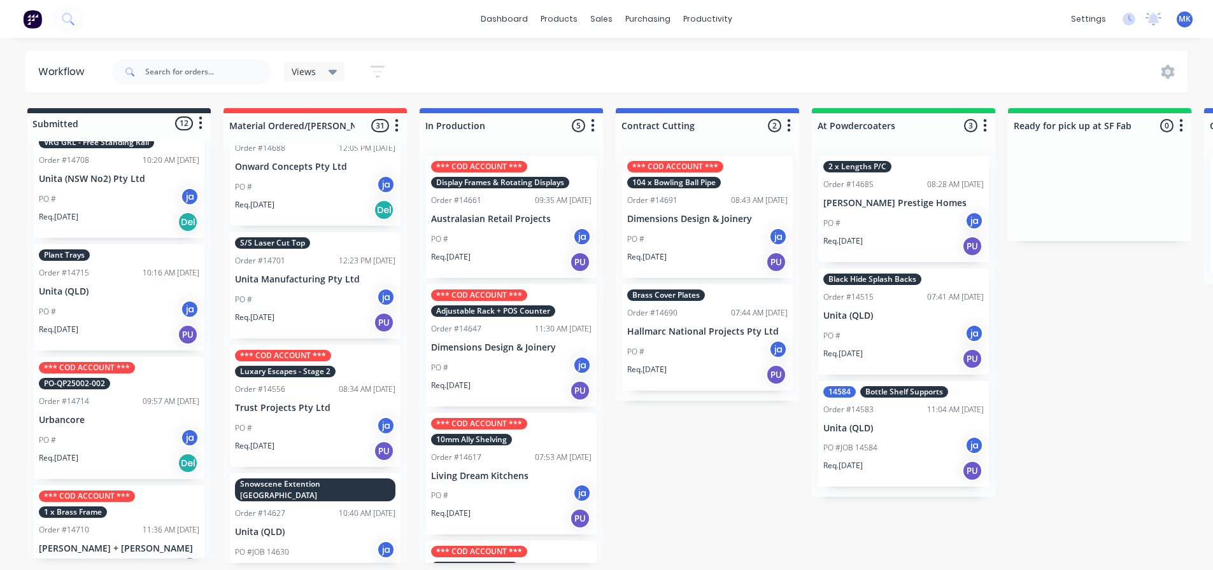
scroll to position [926, 0]
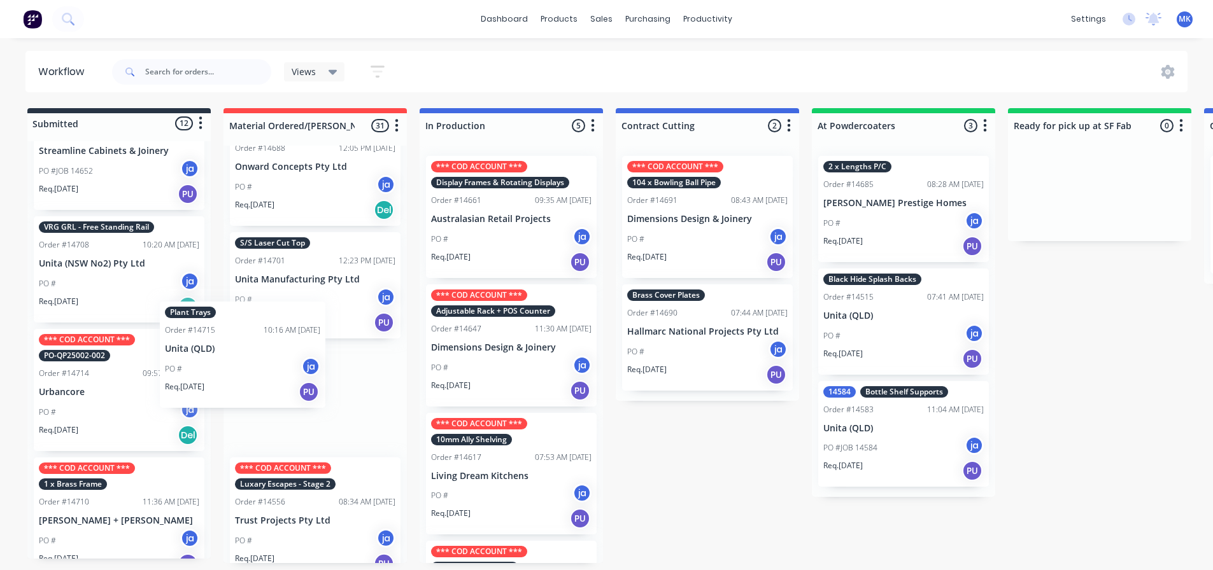
drag, startPoint x: 114, startPoint y: 372, endPoint x: 244, endPoint y: 358, distance: 131.3
click at [244, 358] on div "Submitted 12 Status colour #273444 hex #273444 Save Cancel Summaries Total orde…" at bounding box center [1051, 335] width 2123 height 455
